Goal: Task Accomplishment & Management: Complete application form

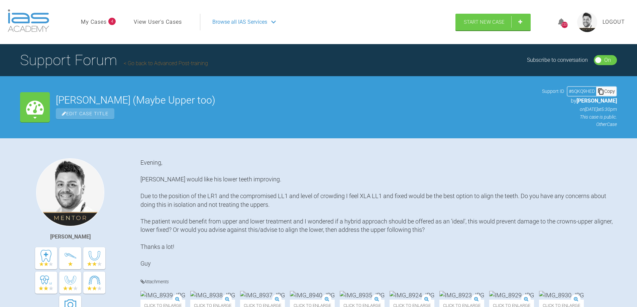
click at [156, 64] on link "Go back to Advanced Post-training" at bounding box center [166, 63] width 84 height 6
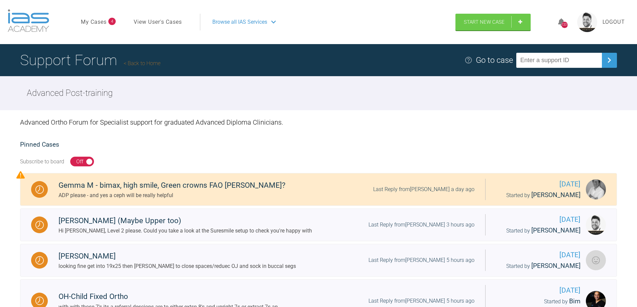
click at [253, 23] on span "Browse all IAS Services" at bounding box center [239, 22] width 55 height 9
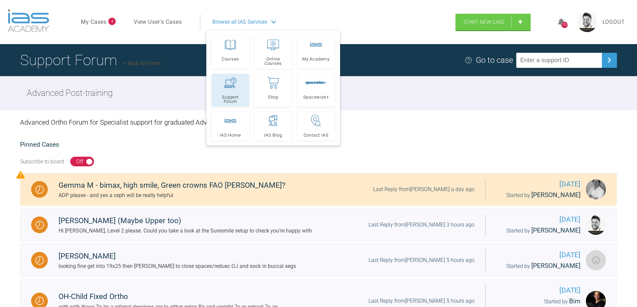
click at [234, 88] on div at bounding box center [230, 83] width 12 height 12
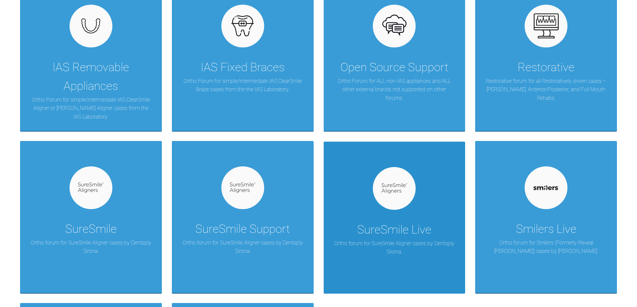
scroll to position [468, 0]
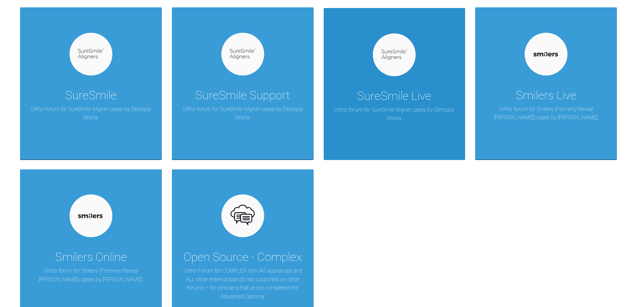
click at [417, 95] on div "SureSmile Live" at bounding box center [394, 96] width 74 height 19
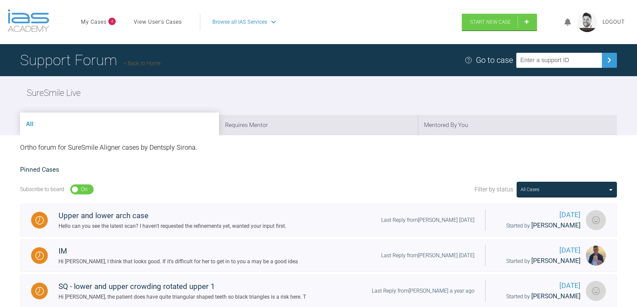
click at [149, 64] on link "Back to Home" at bounding box center [142, 63] width 37 height 6
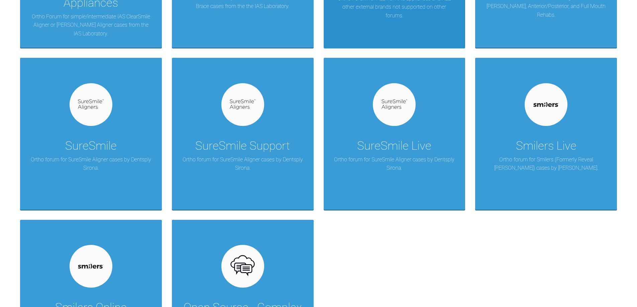
scroll to position [435, 0]
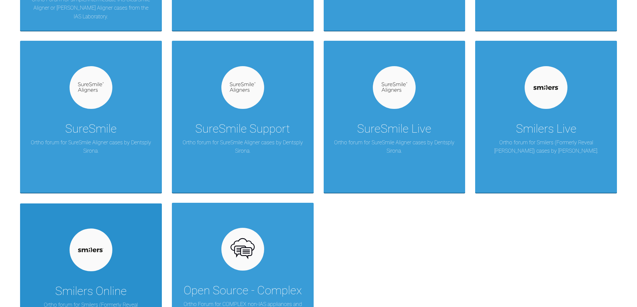
click at [84, 268] on div at bounding box center [91, 250] width 43 height 43
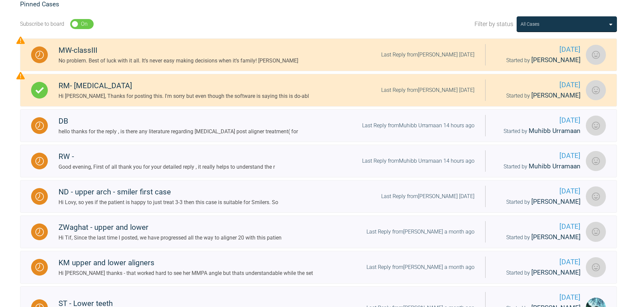
scroll to position [134, 0]
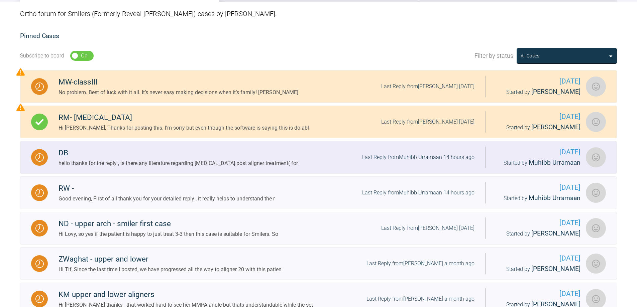
click at [207, 162] on div "hello thanks for the reply , is there any literature regarding relapse post ali…" at bounding box center [177, 163] width 239 height 9
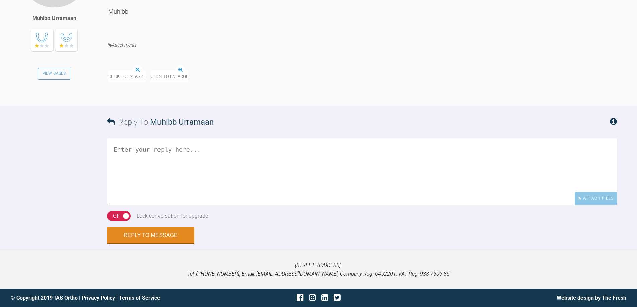
scroll to position [907, 0]
click at [194, 161] on textarea at bounding box center [362, 171] width 510 height 67
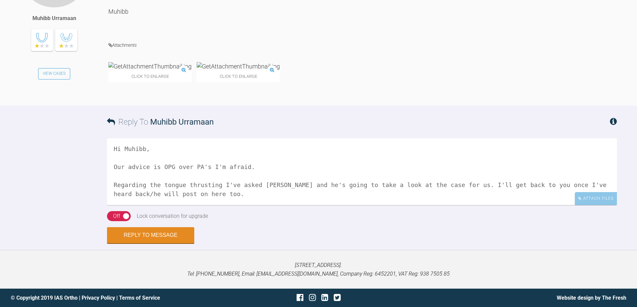
scroll to position [11, 0]
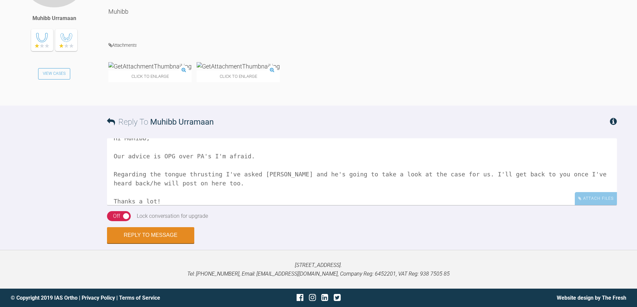
click at [213, 205] on textarea "Hi Muhibb, Our advice is OPG over PA's I'm afraid. Regarding the tongue thrusti…" at bounding box center [362, 171] width 510 height 67
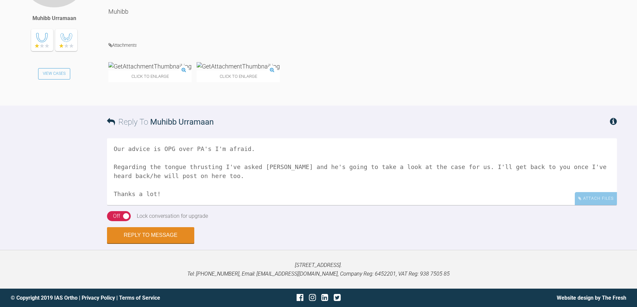
scroll to position [29, 0]
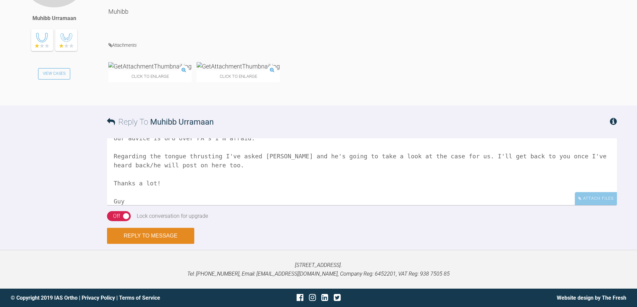
type textarea "Hi Muhibb, Our advice is OPG over PA's I'm afraid. Regarding the tongue thrusti…"
click at [150, 244] on button "Reply to Message" at bounding box center [150, 236] width 87 height 16
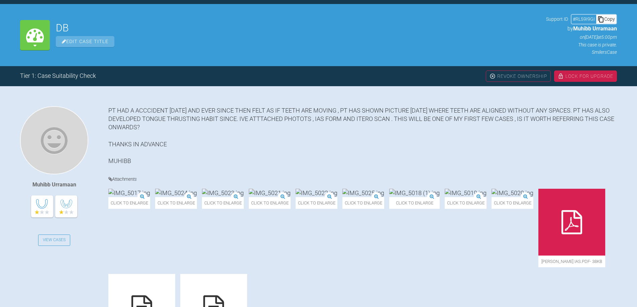
scroll to position [0, 0]
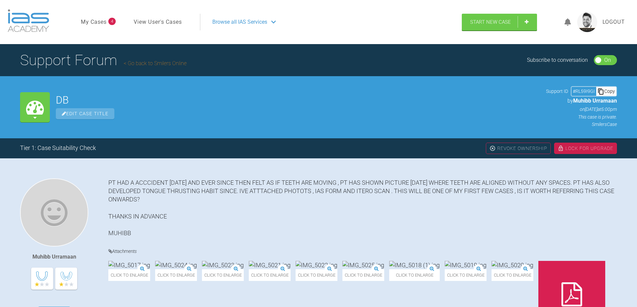
click at [94, 21] on link "My Cases" at bounding box center [94, 22] width 26 height 9
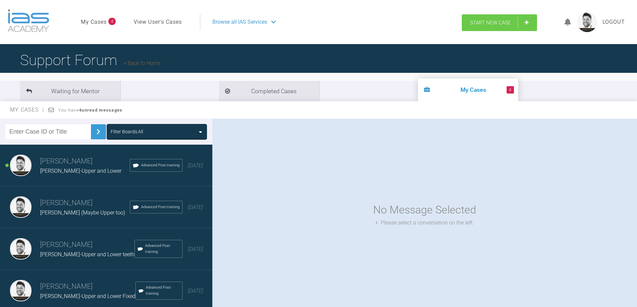
click at [477, 23] on span "Start New Case" at bounding box center [490, 23] width 41 height 6
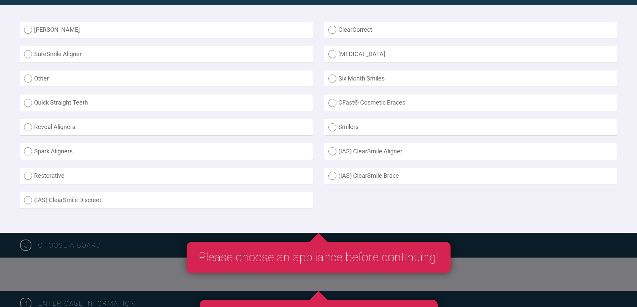
scroll to position [201, 0]
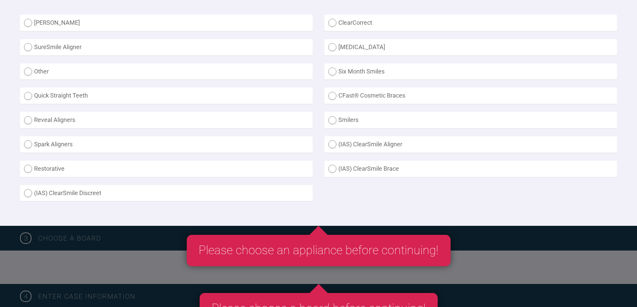
click at [27, 72] on label "Other" at bounding box center [166, 72] width 292 height 16
radio input "true"
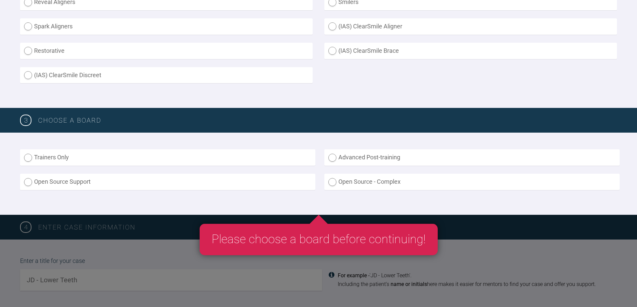
scroll to position [368, 0]
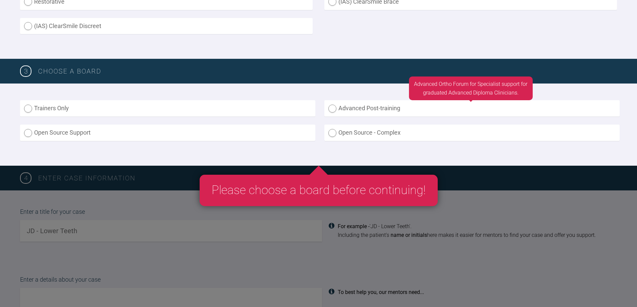
click at [365, 109] on label "Advanced Post-training" at bounding box center [471, 108] width 295 height 16
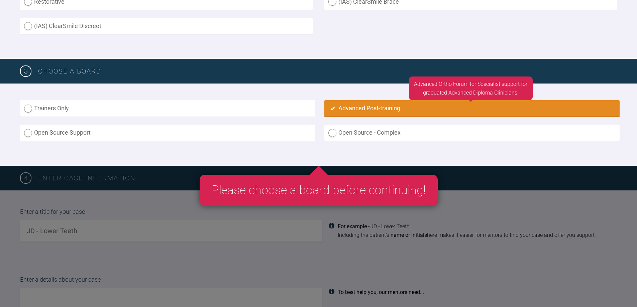
radio input "true"
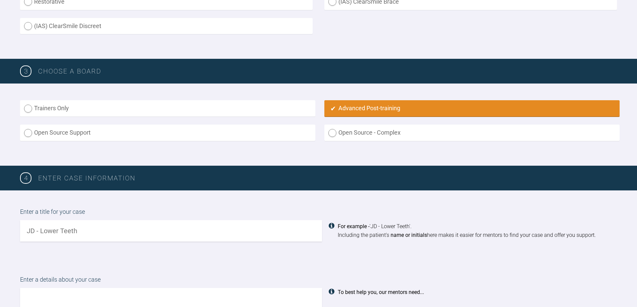
scroll to position [469, 0]
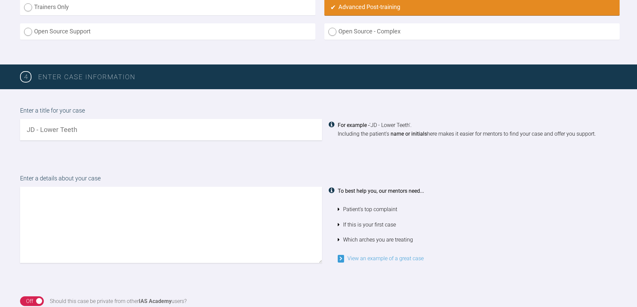
click at [64, 133] on input "text" at bounding box center [171, 129] width 302 height 21
type input "Ben M Upper and Lower Fixed"
click at [66, 201] on textarea at bounding box center [171, 225] width 302 height 76
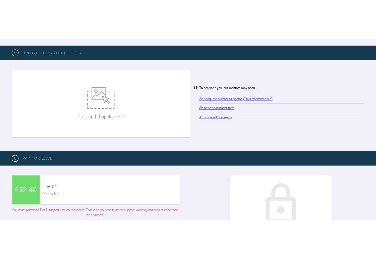
scroll to position [903, 0]
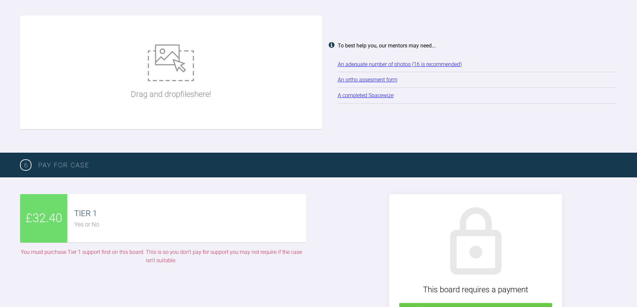
type textarea "Hi there, Hoping you agree this is a fixed case, upright and minimal expansion …"
click at [211, 94] on p "Drag and drop files here!" at bounding box center [171, 94] width 80 height 13
type input "C:\fakepath\IMG_9410.JPG"
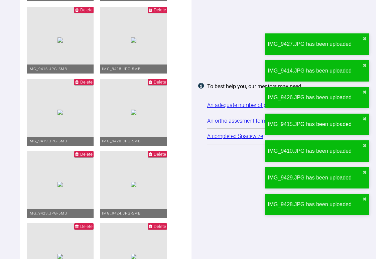
scroll to position [1204, 0]
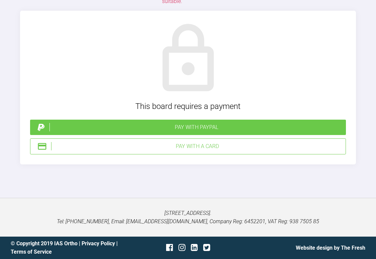
scroll to position [2307, 0]
click at [170, 132] on div "Pay with PayPal" at bounding box center [196, 127] width 294 height 9
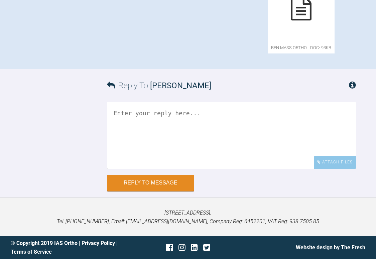
scroll to position [652, 0]
